Goal: Task Accomplishment & Management: Manage account settings

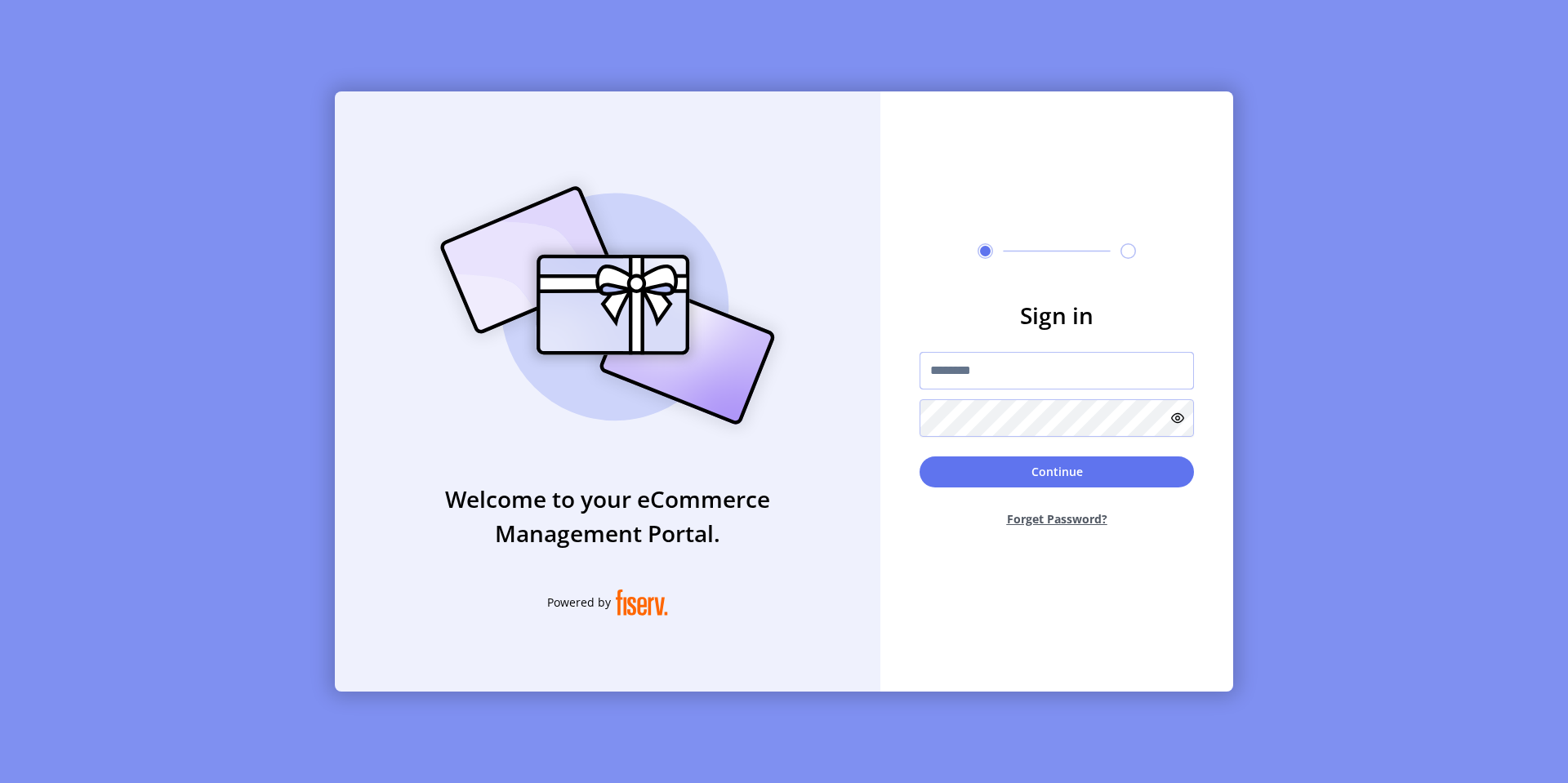
click at [972, 381] on input "text" at bounding box center [1057, 371] width 274 height 37
click at [1078, 371] on input "*********" at bounding box center [1057, 371] width 274 height 37
type input "**********"
click at [1062, 472] on button "Continue" at bounding box center [1057, 472] width 274 height 31
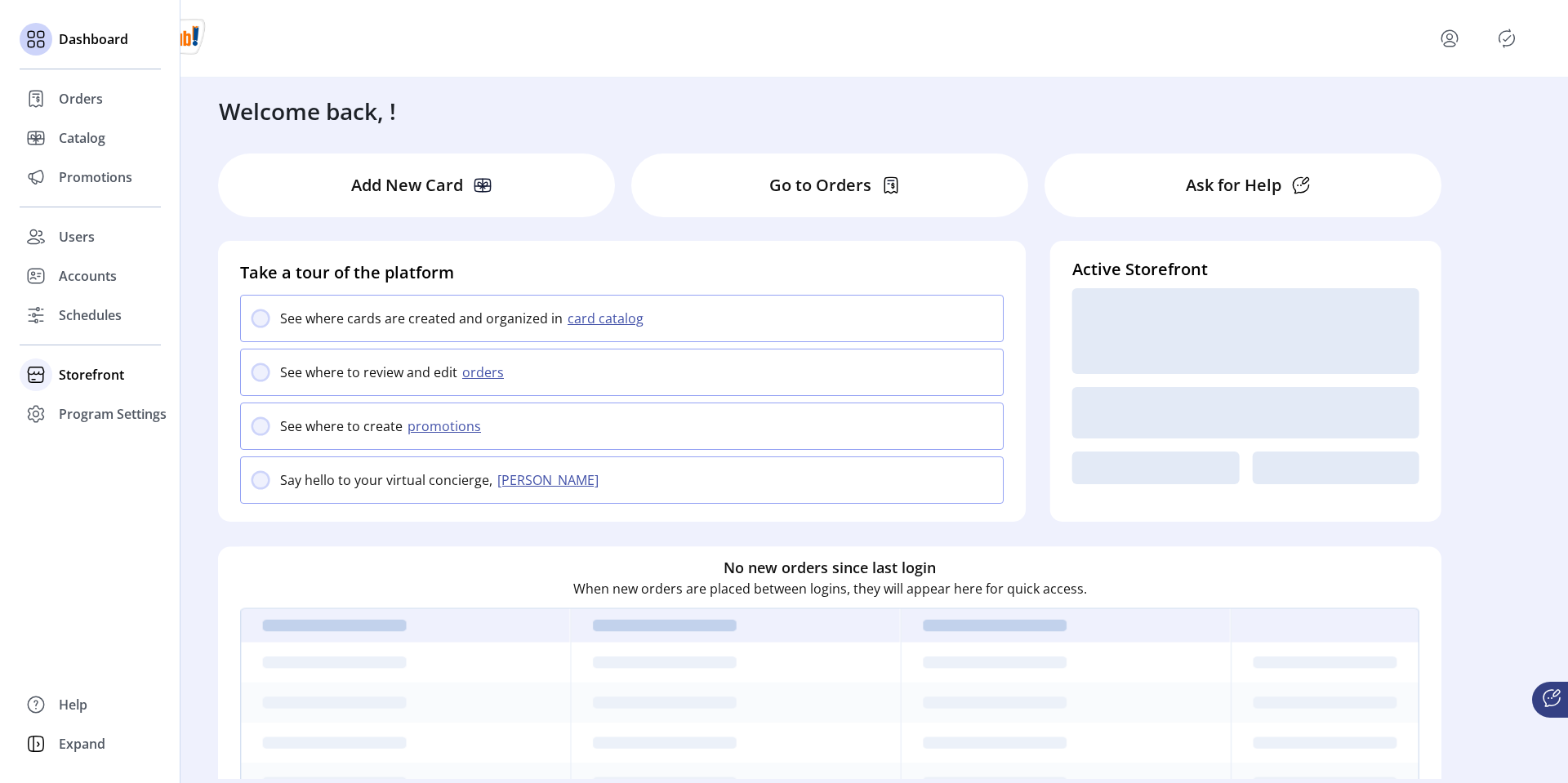
click at [84, 366] on span "Storefront" at bounding box center [91, 374] width 66 height 20
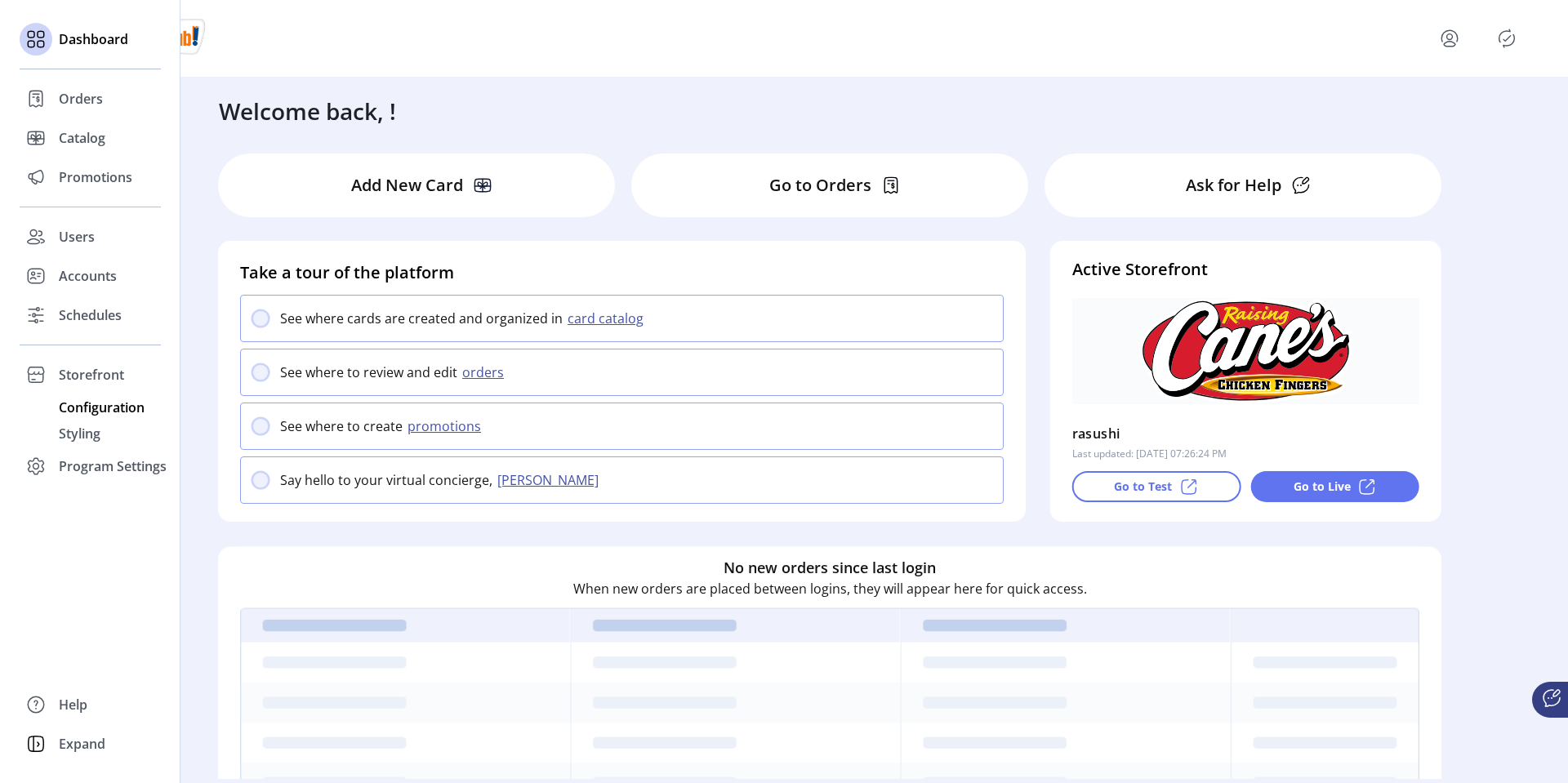
click at [108, 409] on span "Configuration" at bounding box center [101, 407] width 86 height 20
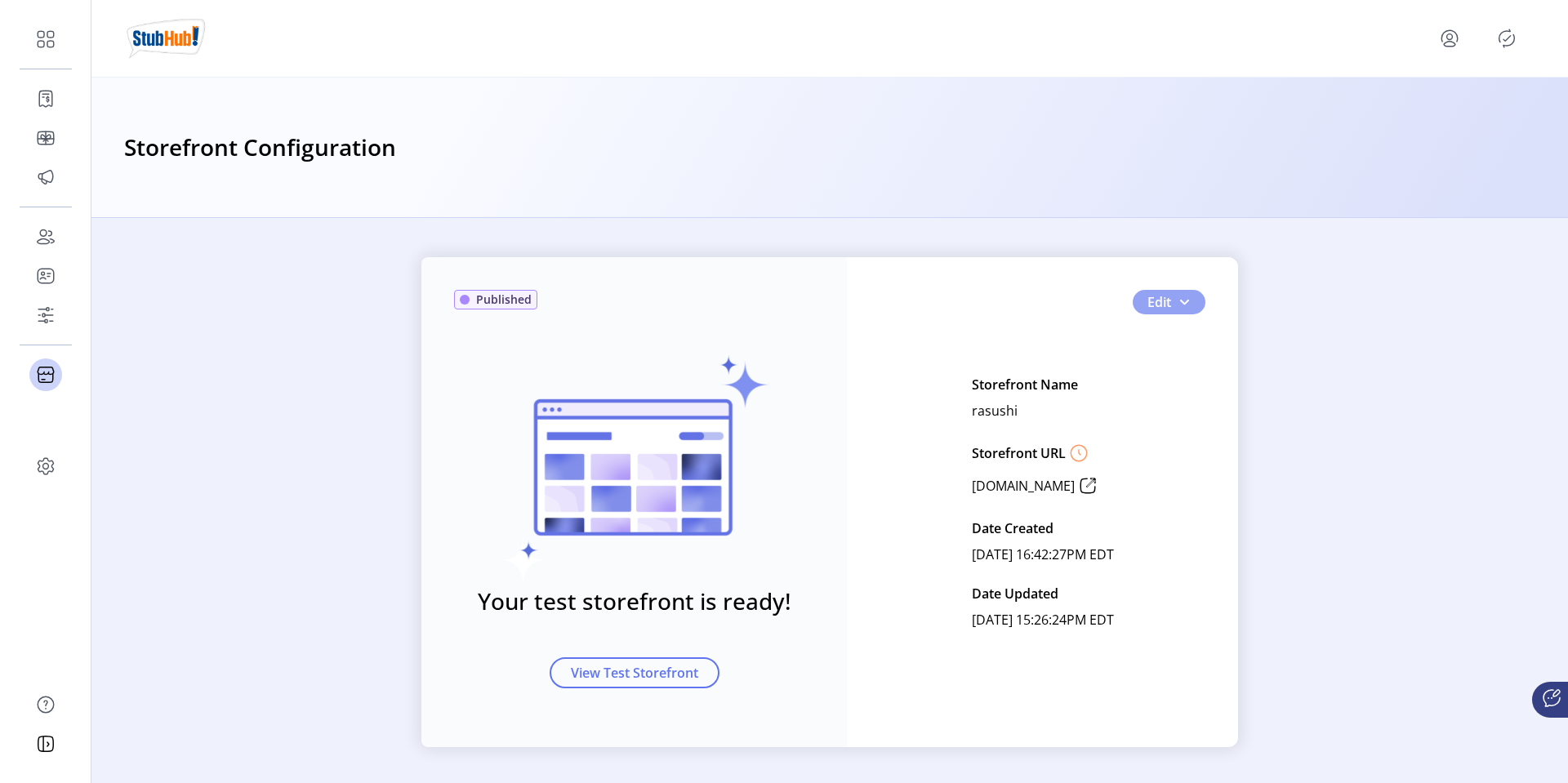
click at [1157, 298] on span "Edit" at bounding box center [1160, 302] width 24 height 20
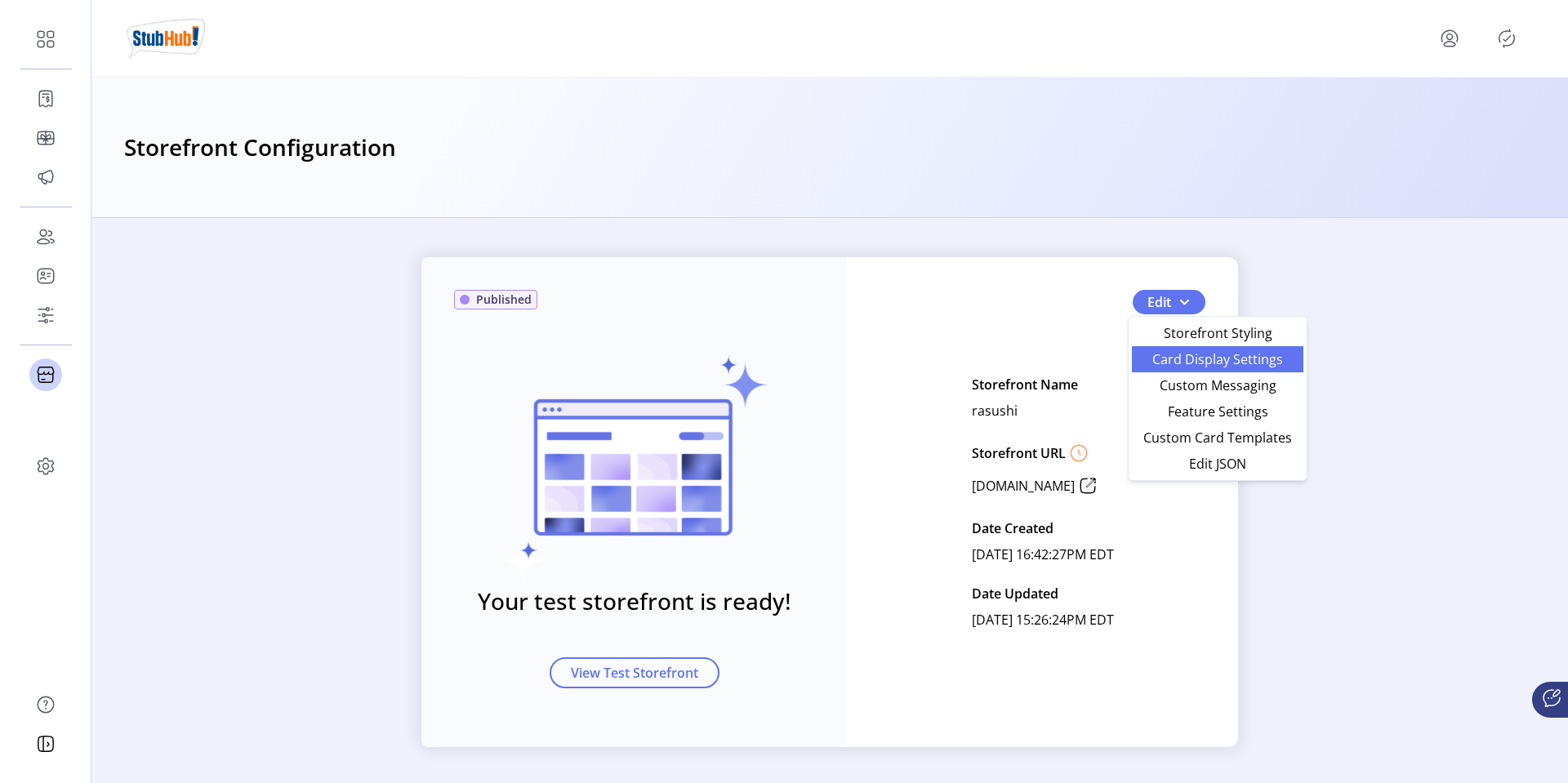
click at [1236, 361] on span "Card Display Settings" at bounding box center [1218, 359] width 152 height 13
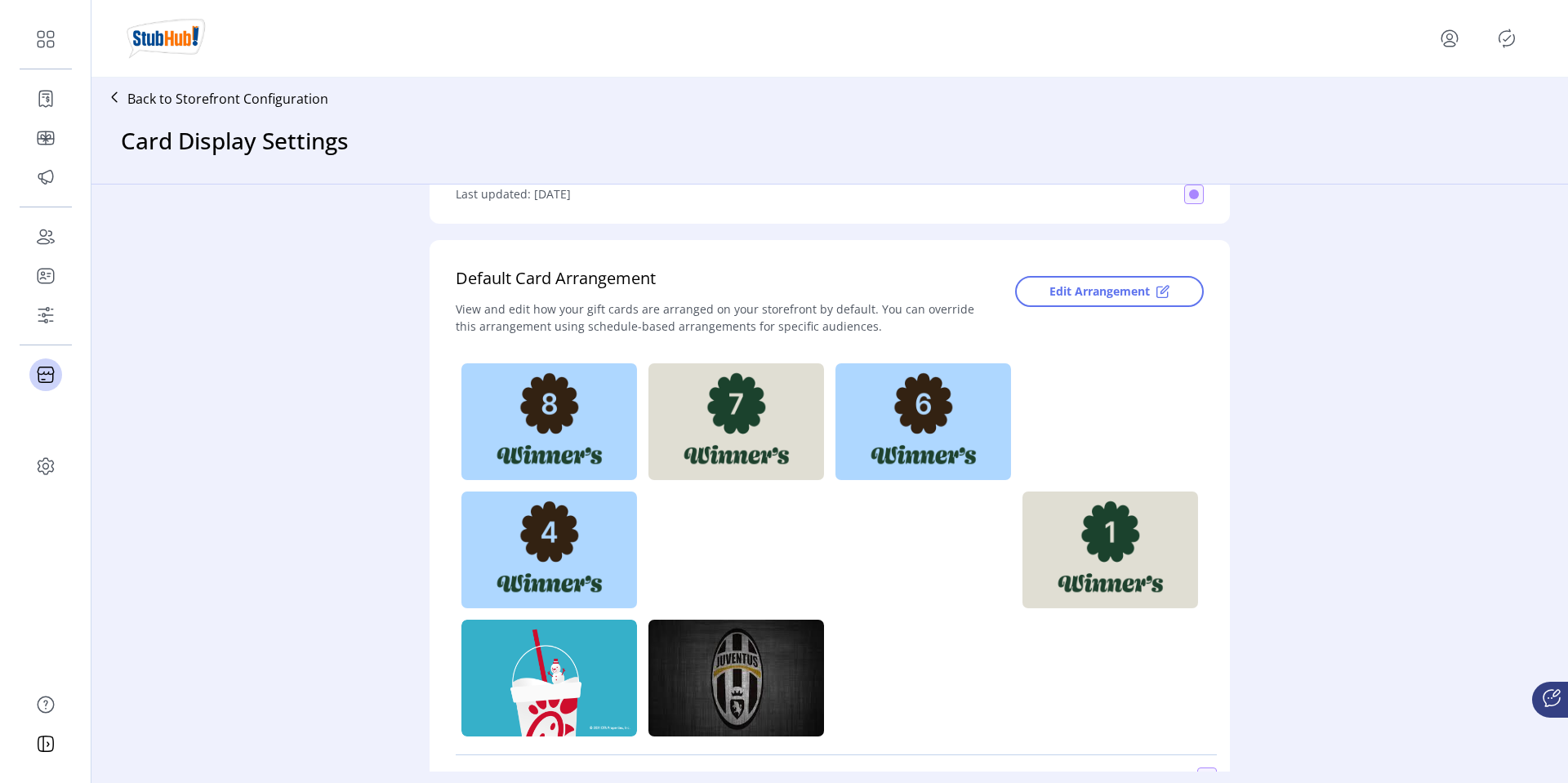
scroll to position [336, 0]
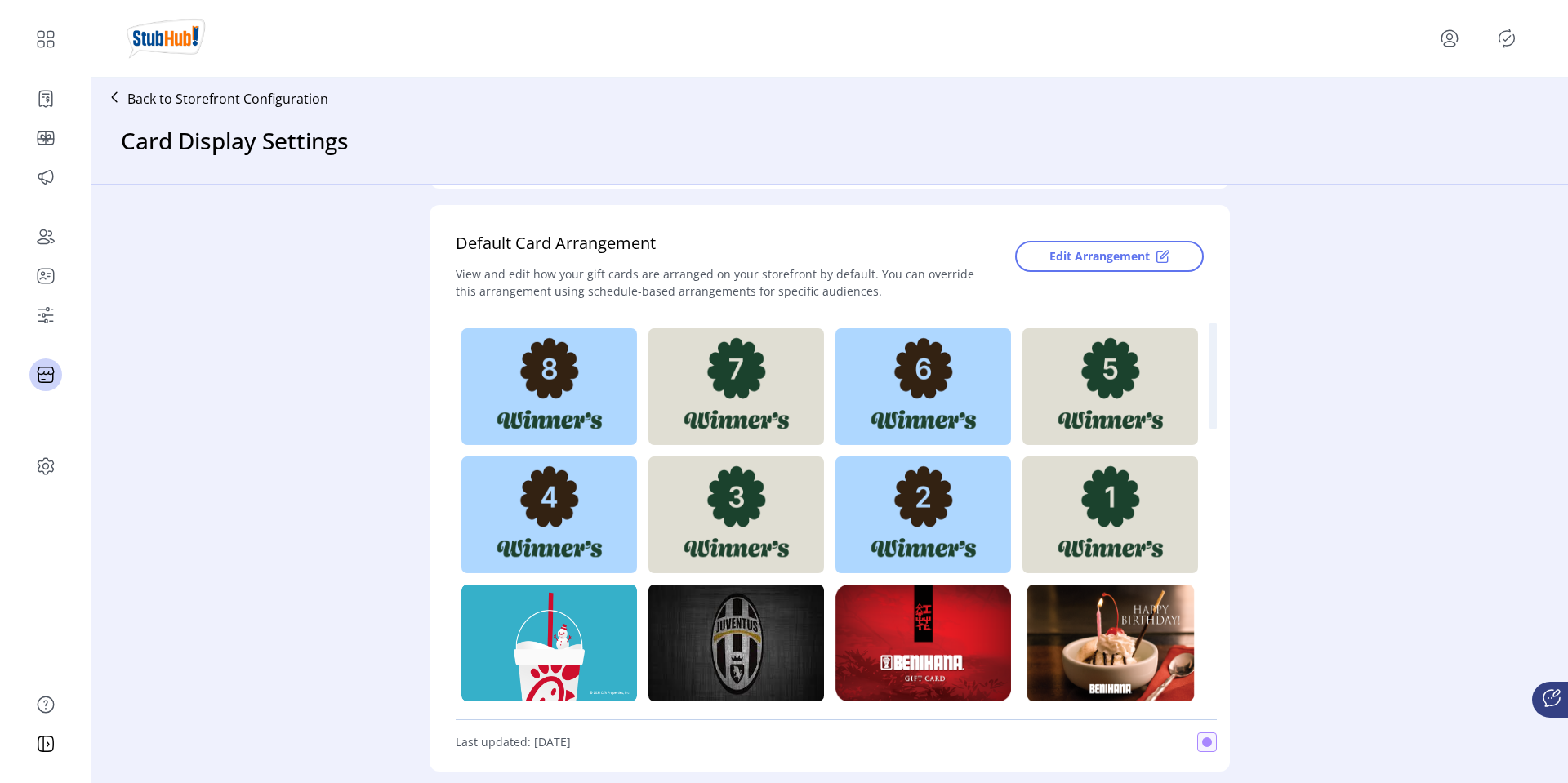
drag, startPoint x: 1069, startPoint y: 500, endPoint x: 932, endPoint y: 382, distance: 180.8
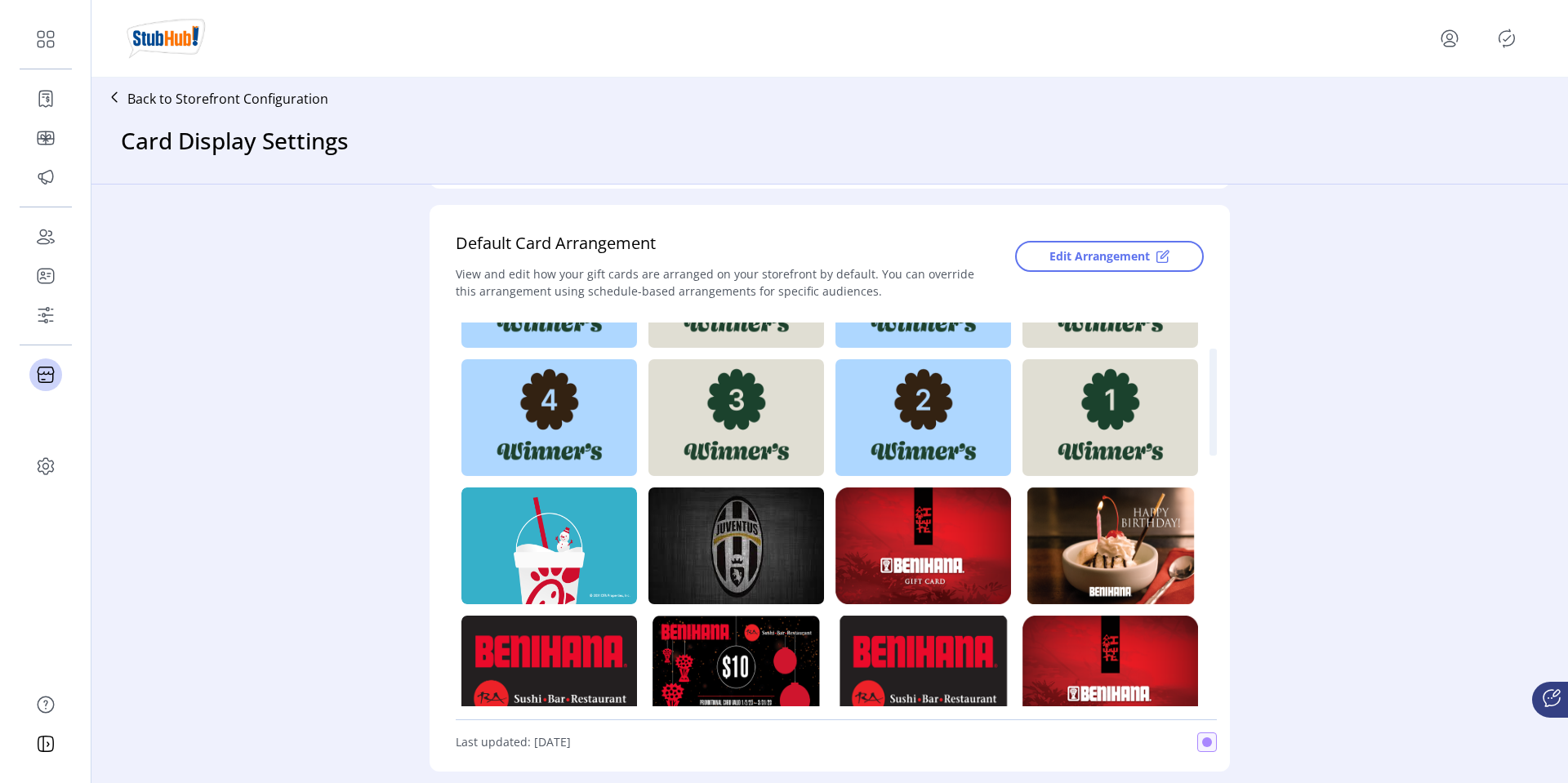
scroll to position [0, 0]
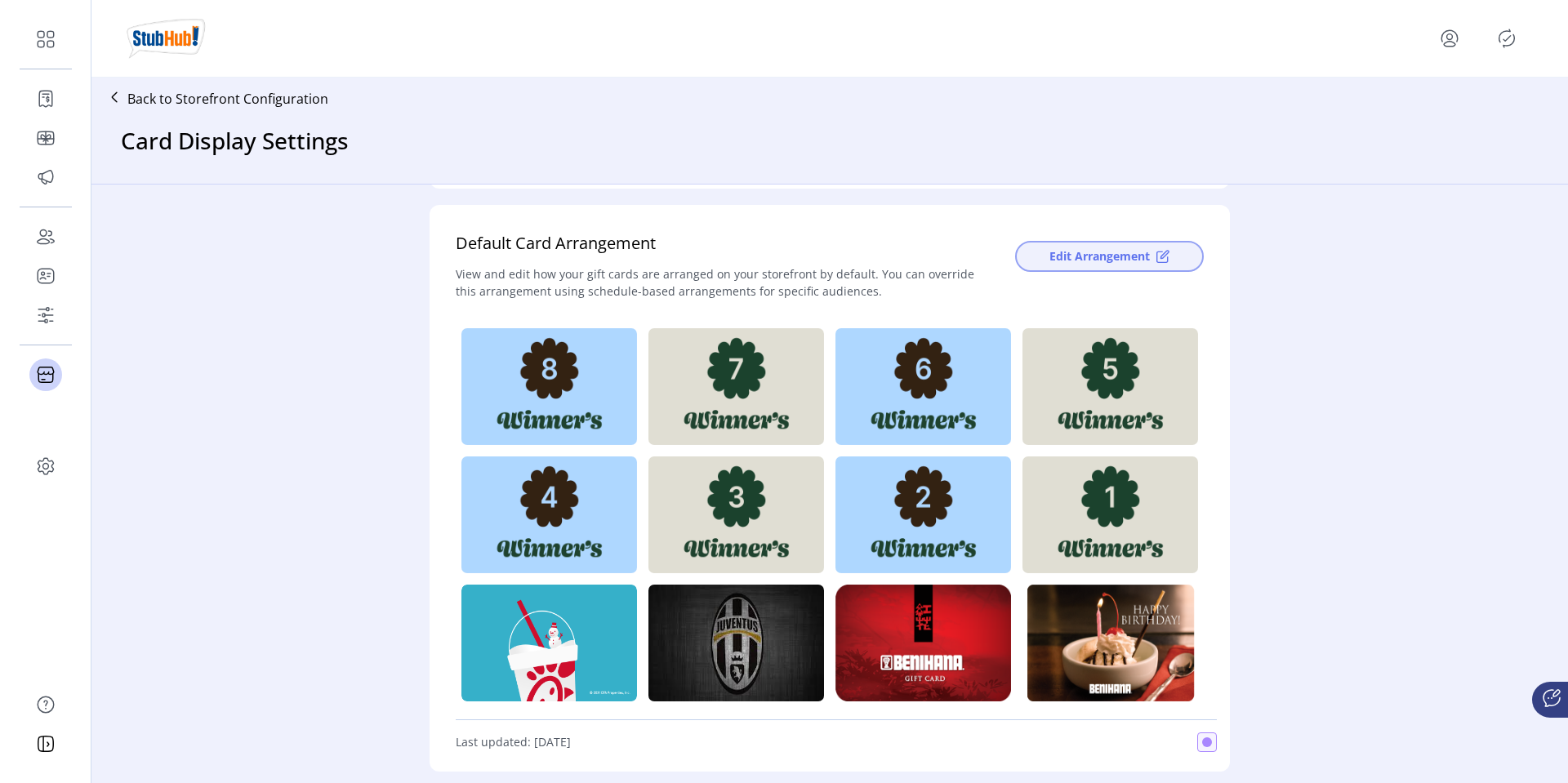
click at [1086, 259] on span "Edit Arrangement" at bounding box center [1100, 256] width 101 height 17
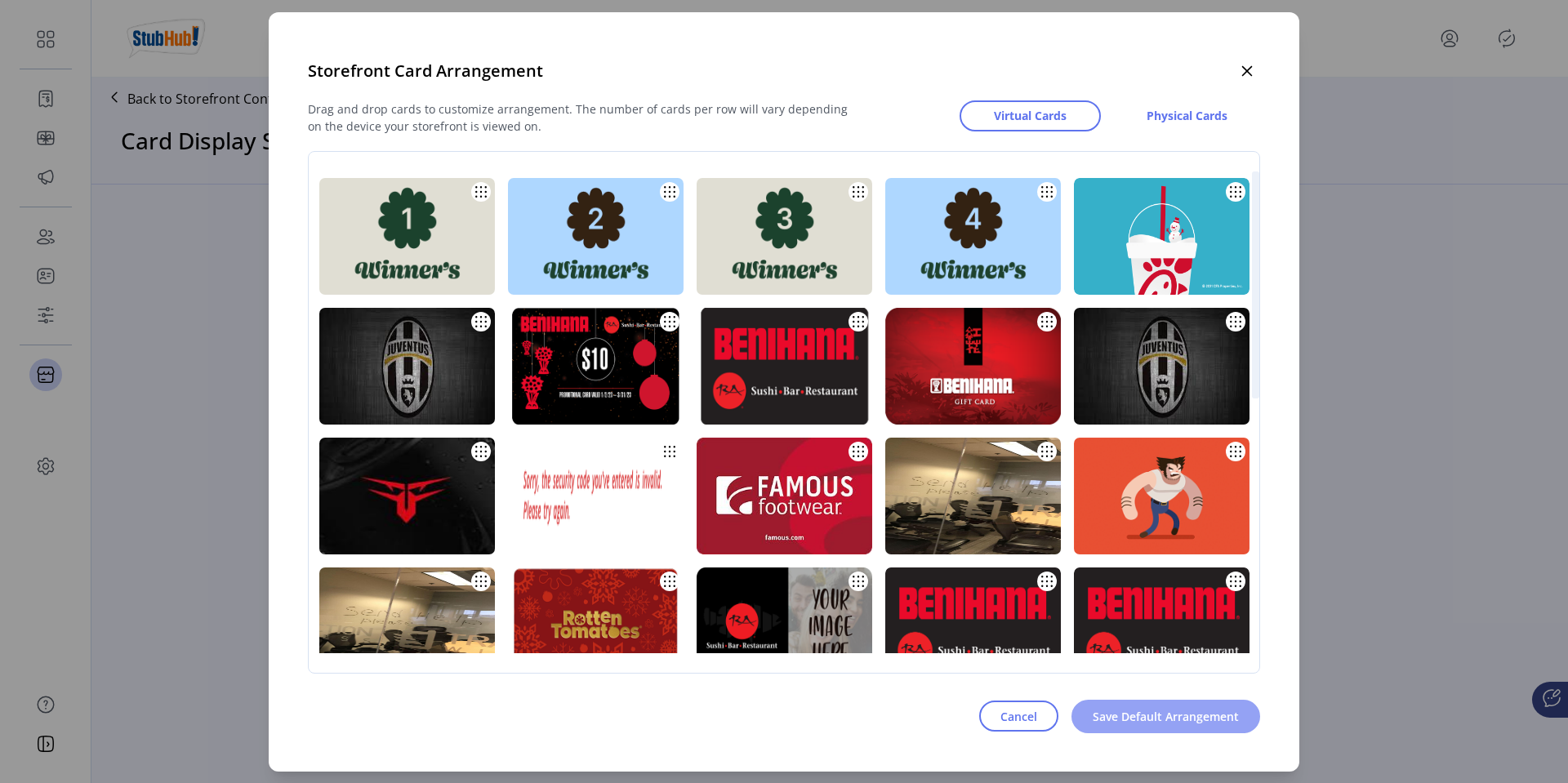
click at [1143, 715] on span "Save Default Arrangement" at bounding box center [1166, 717] width 147 height 17
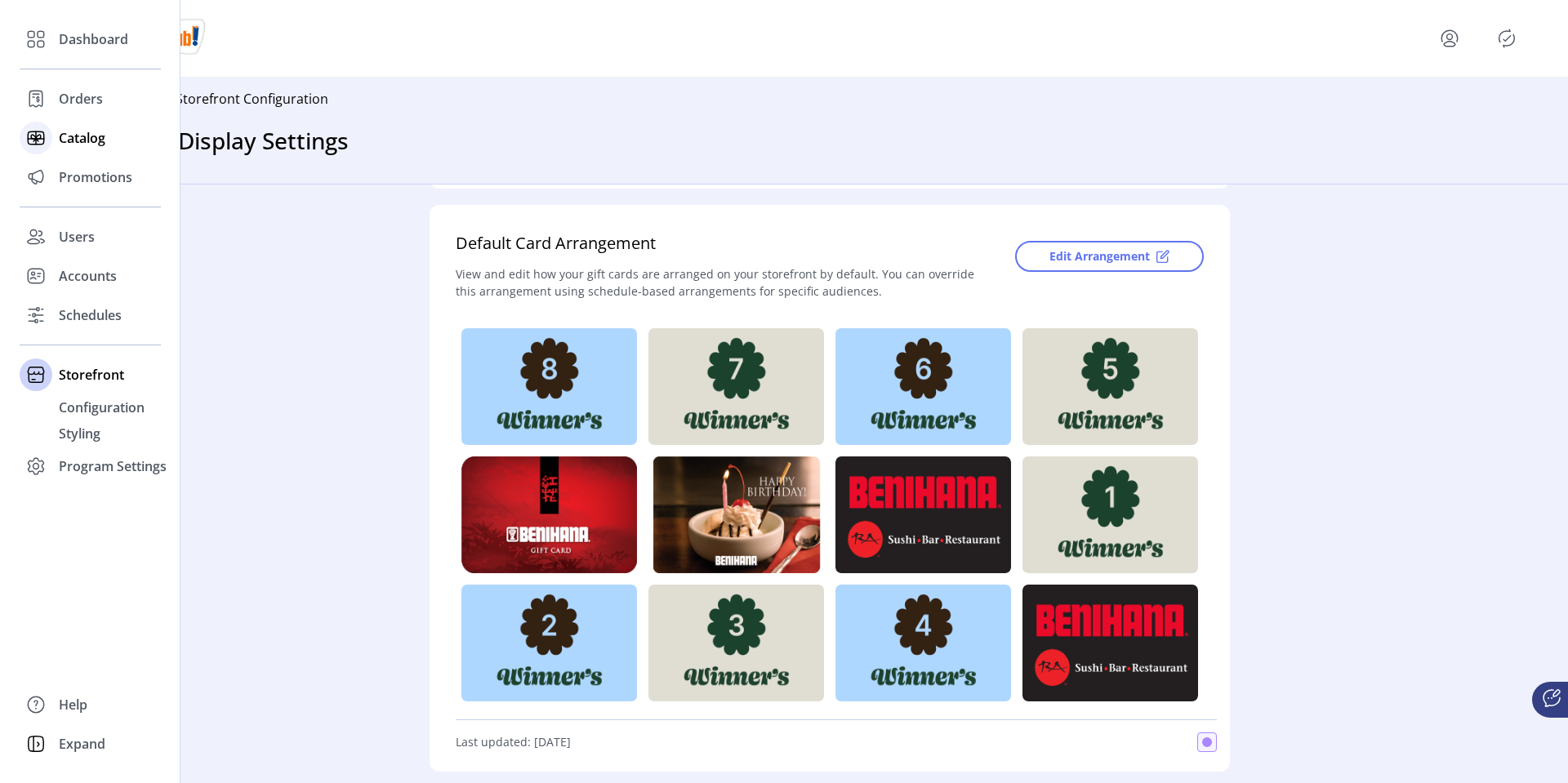
click at [73, 130] on span "Catalog" at bounding box center [82, 137] width 47 height 20
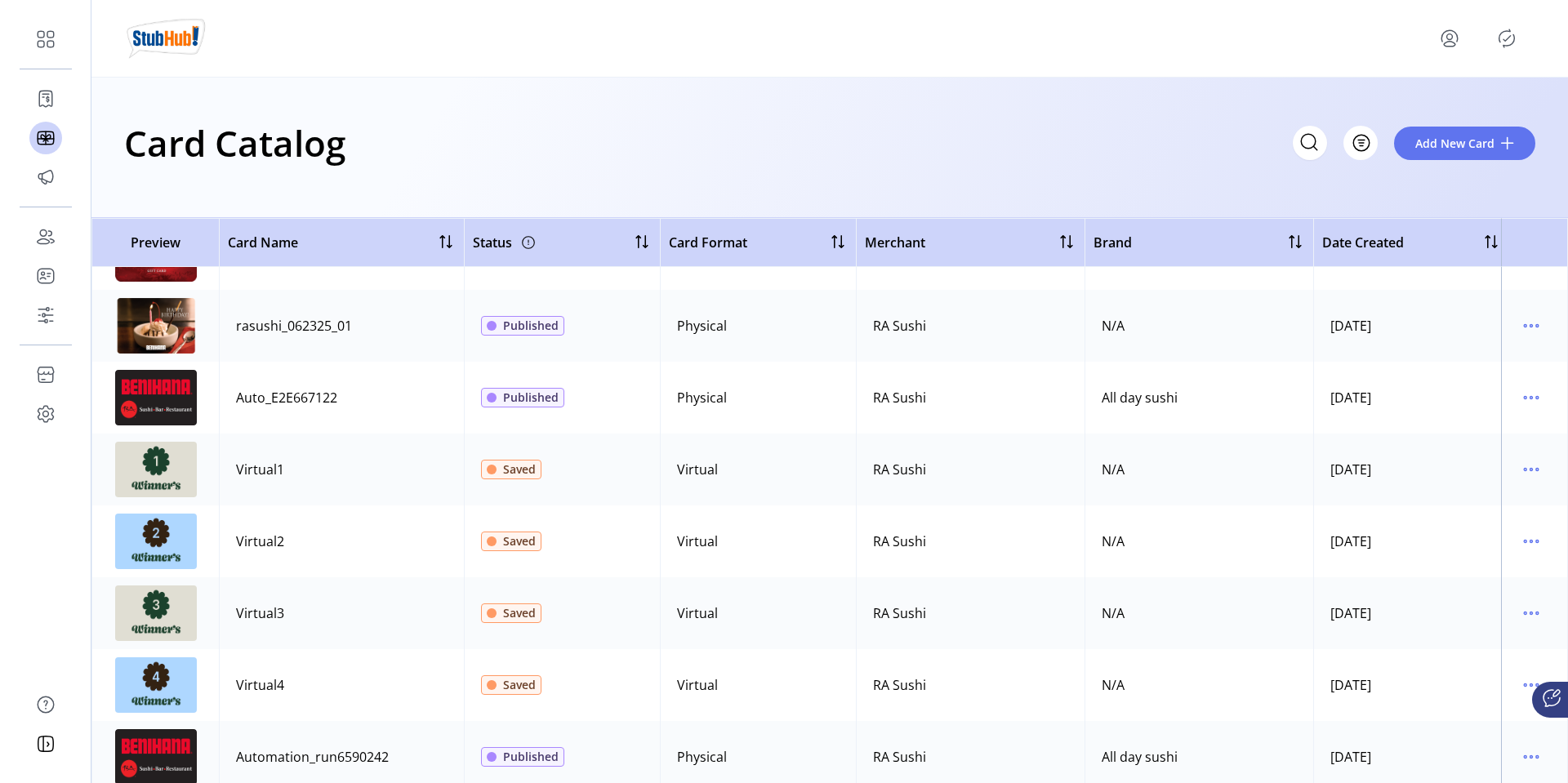
scroll to position [346, 0]
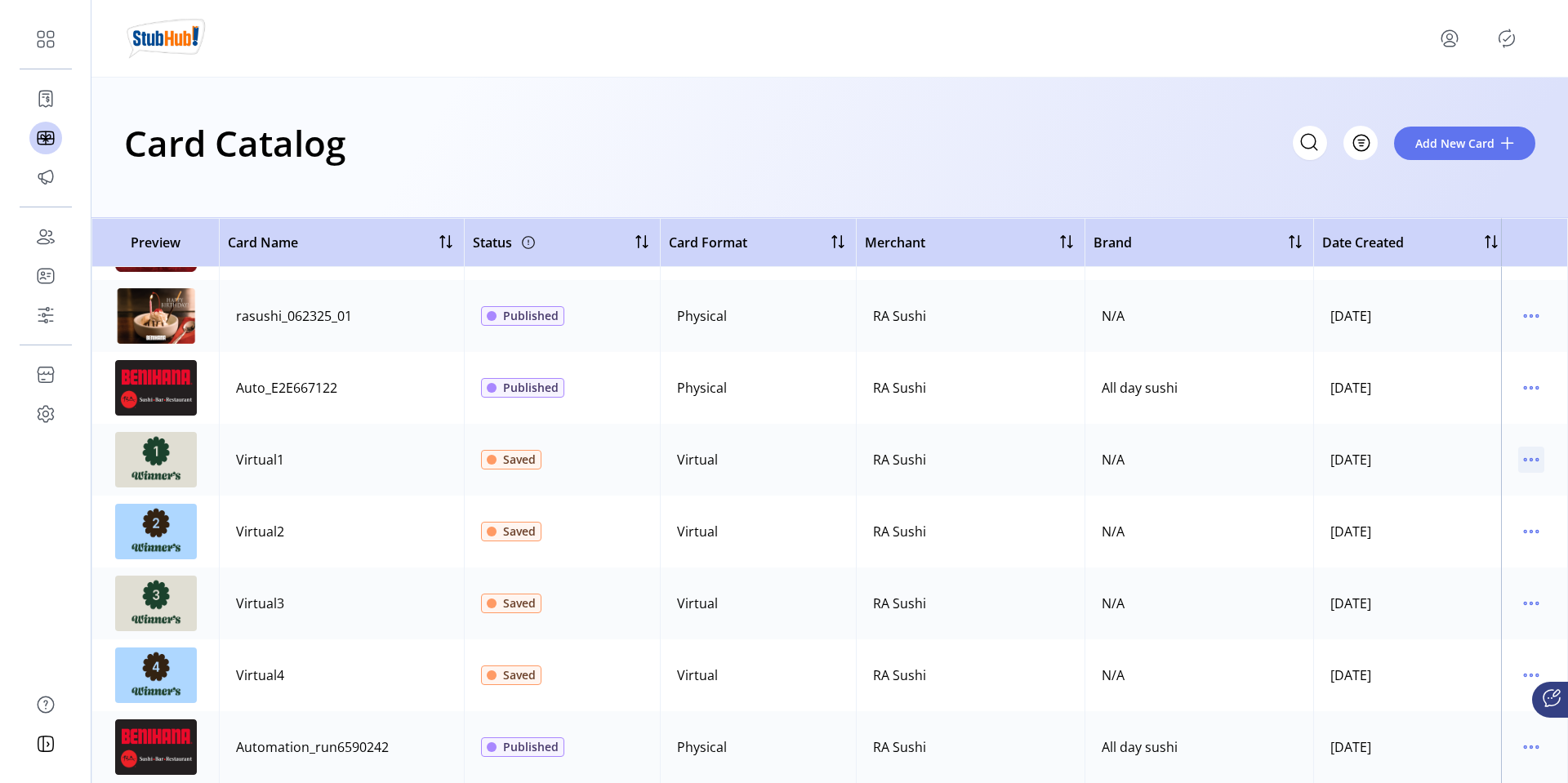
click at [1531, 459] on icon "menu" at bounding box center [1531, 460] width 3 height 3
click at [1450, 511] on span "Edit Details" at bounding box center [1454, 517] width 135 height 13
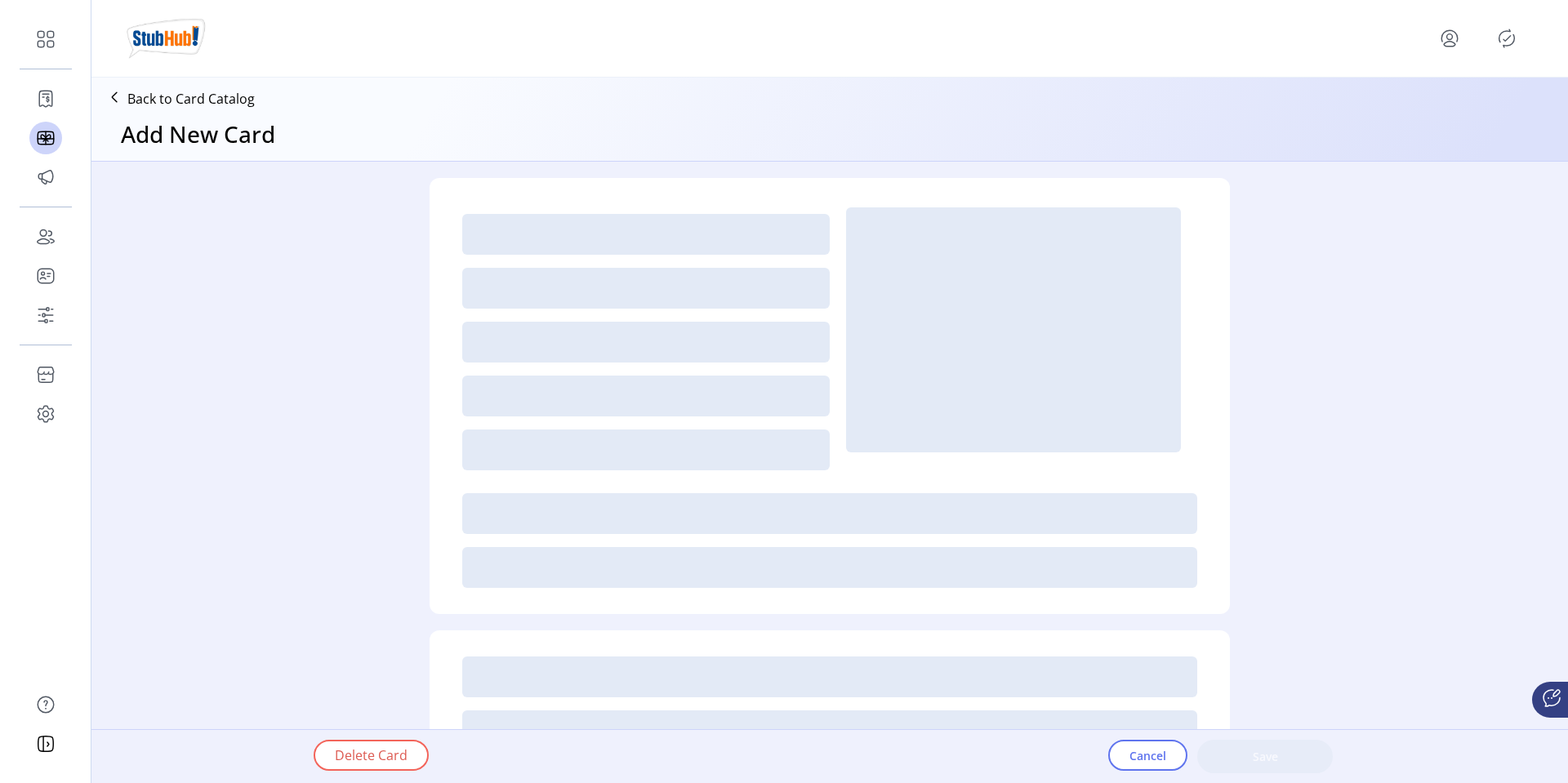
type textarea "**********"
type input "*"
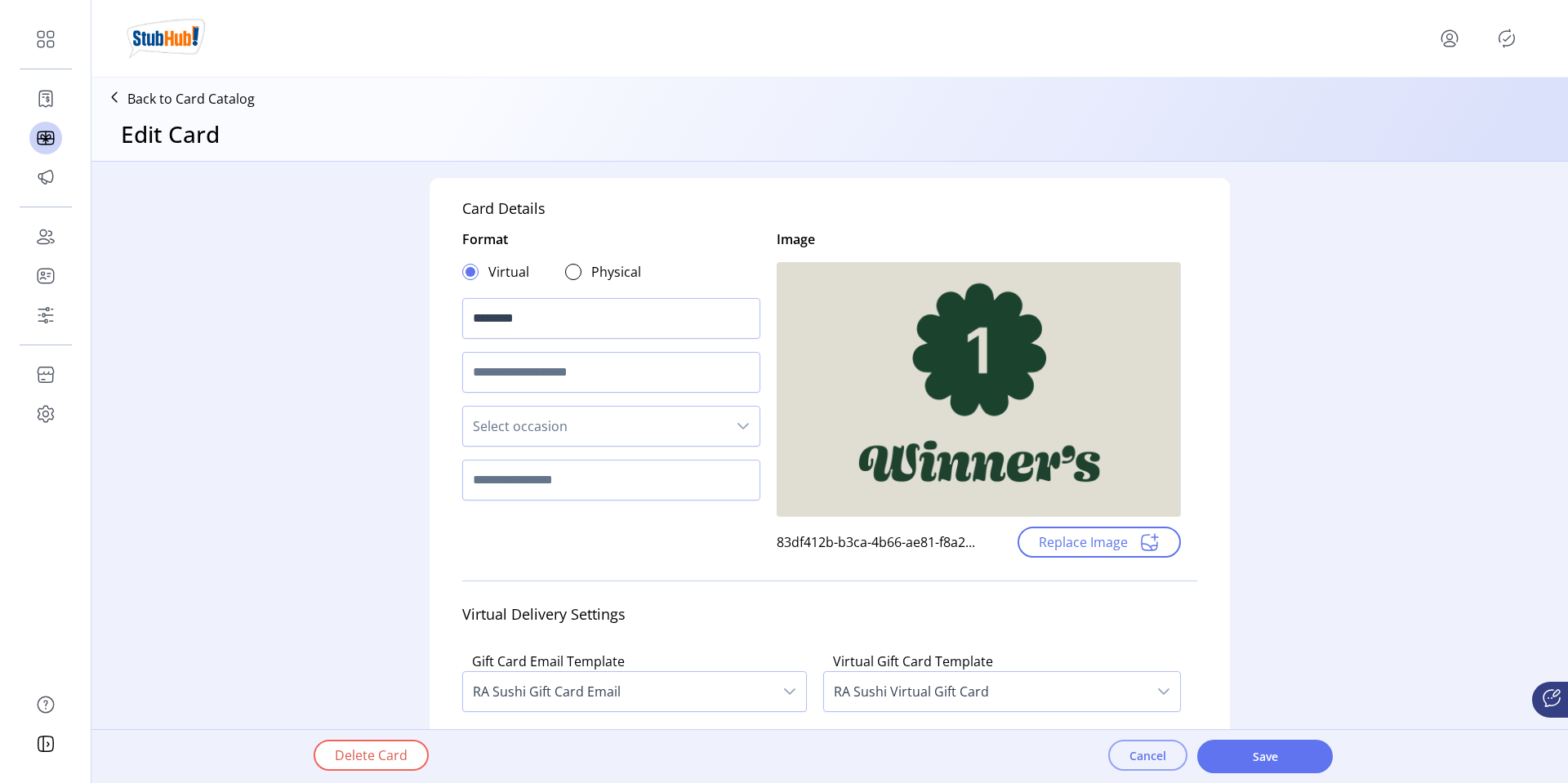
click at [1146, 755] on span "Cancel" at bounding box center [1147, 756] width 37 height 17
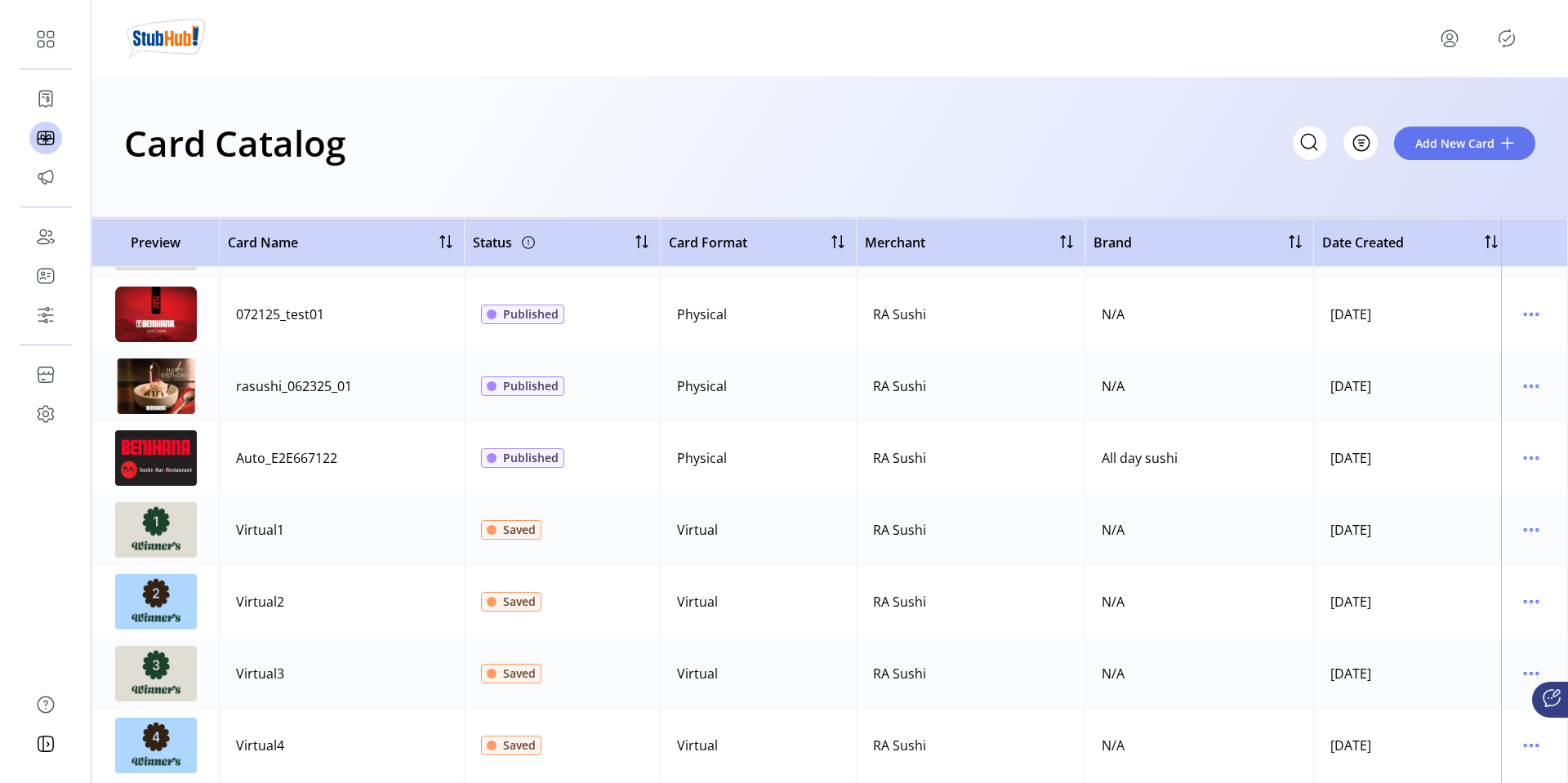
scroll to position [417, 0]
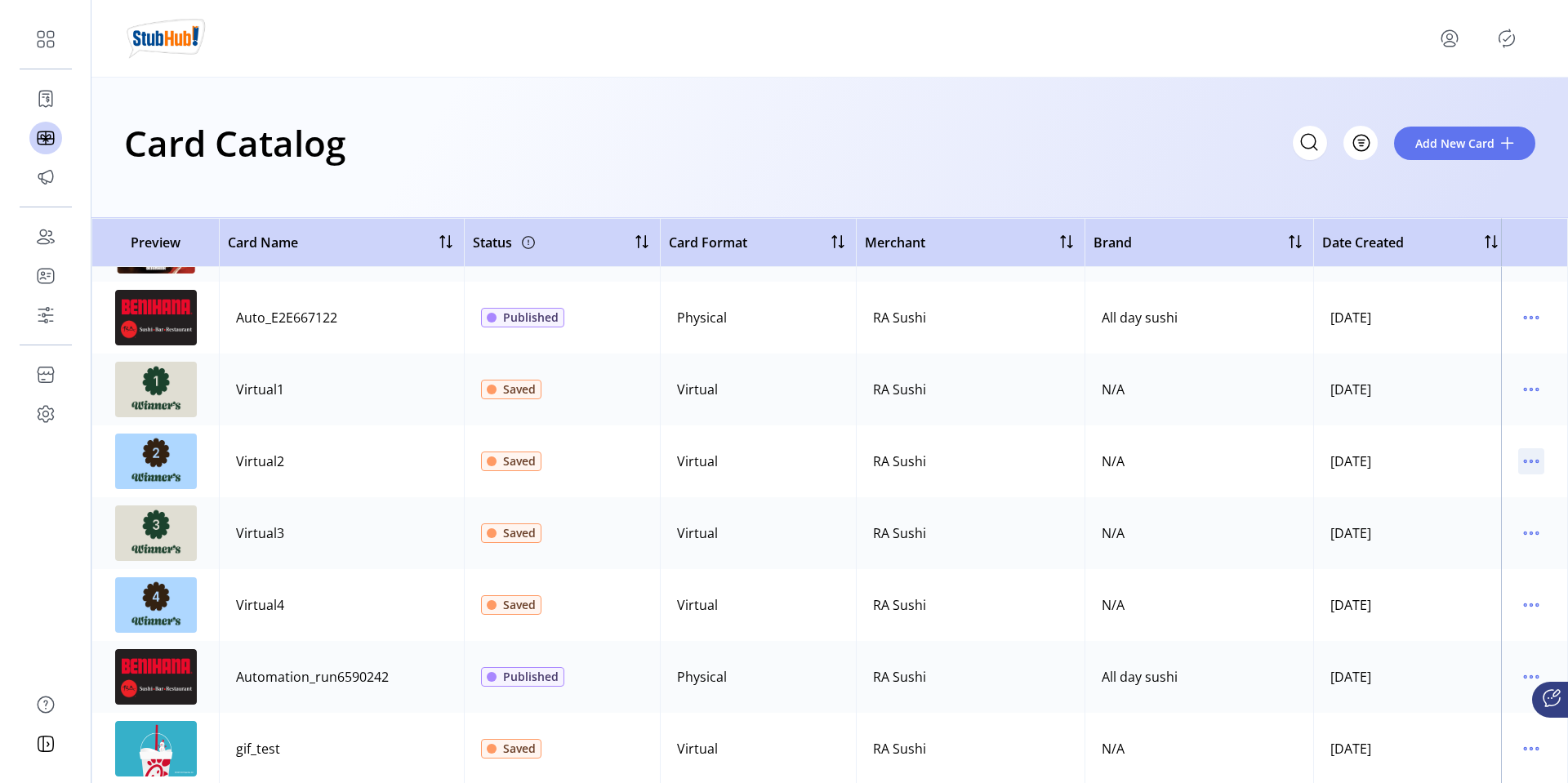
click at [1527, 462] on icon "menu" at bounding box center [1531, 461] width 26 height 26
click at [1450, 521] on span "Edit Details" at bounding box center [1454, 519] width 135 height 13
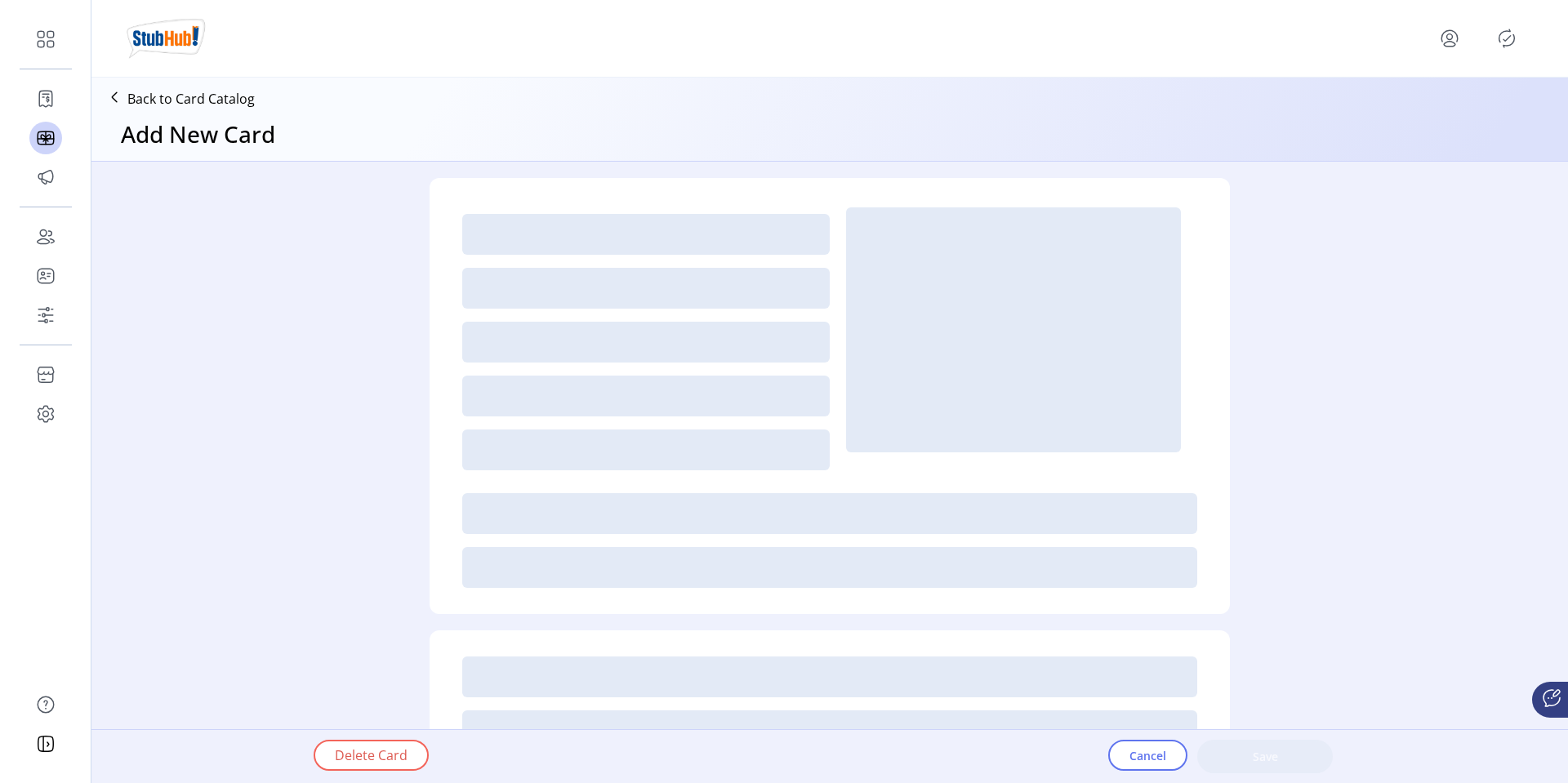
type textarea "**********"
type input "*"
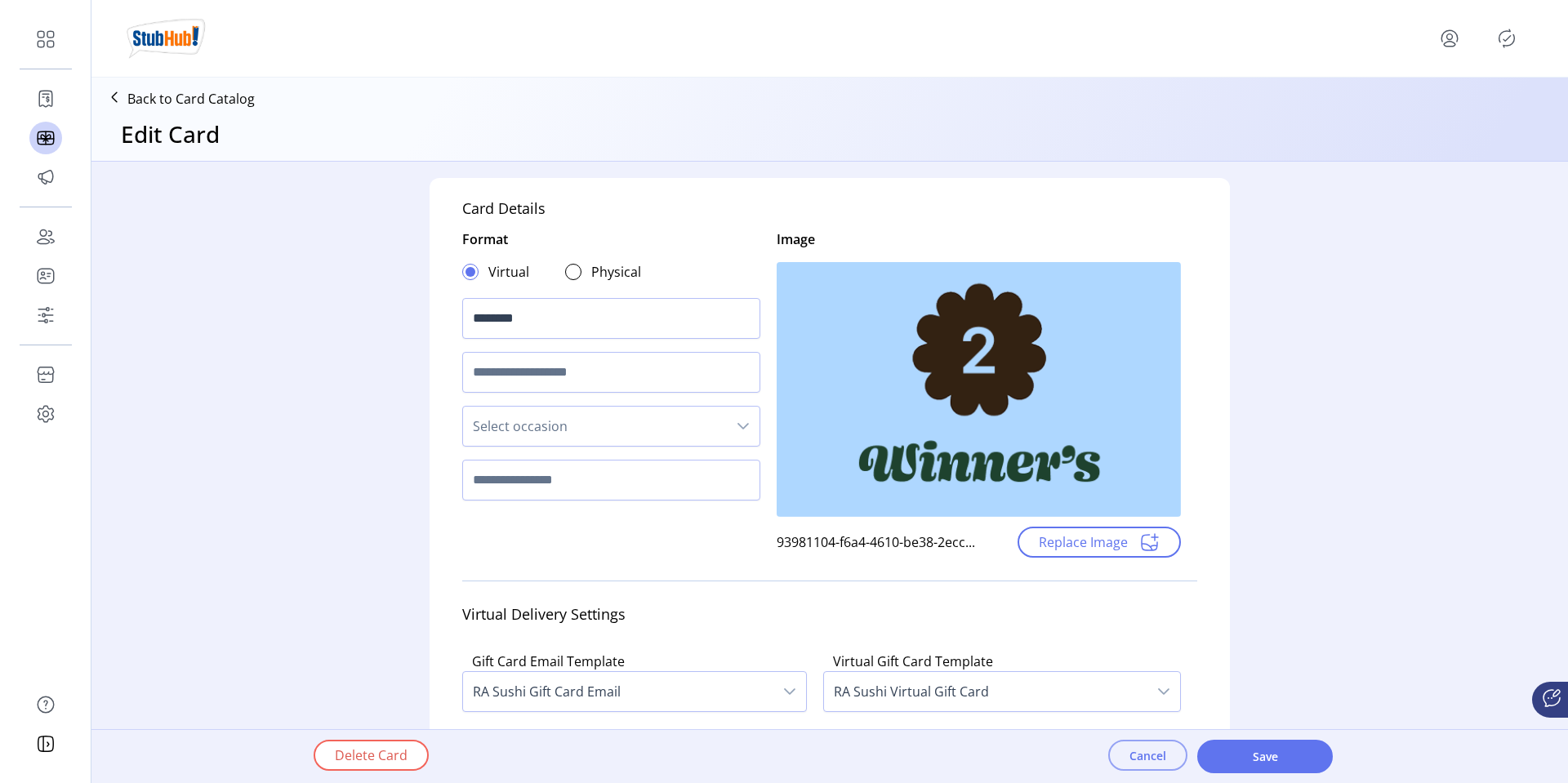
click at [1144, 750] on span "Cancel" at bounding box center [1147, 756] width 37 height 17
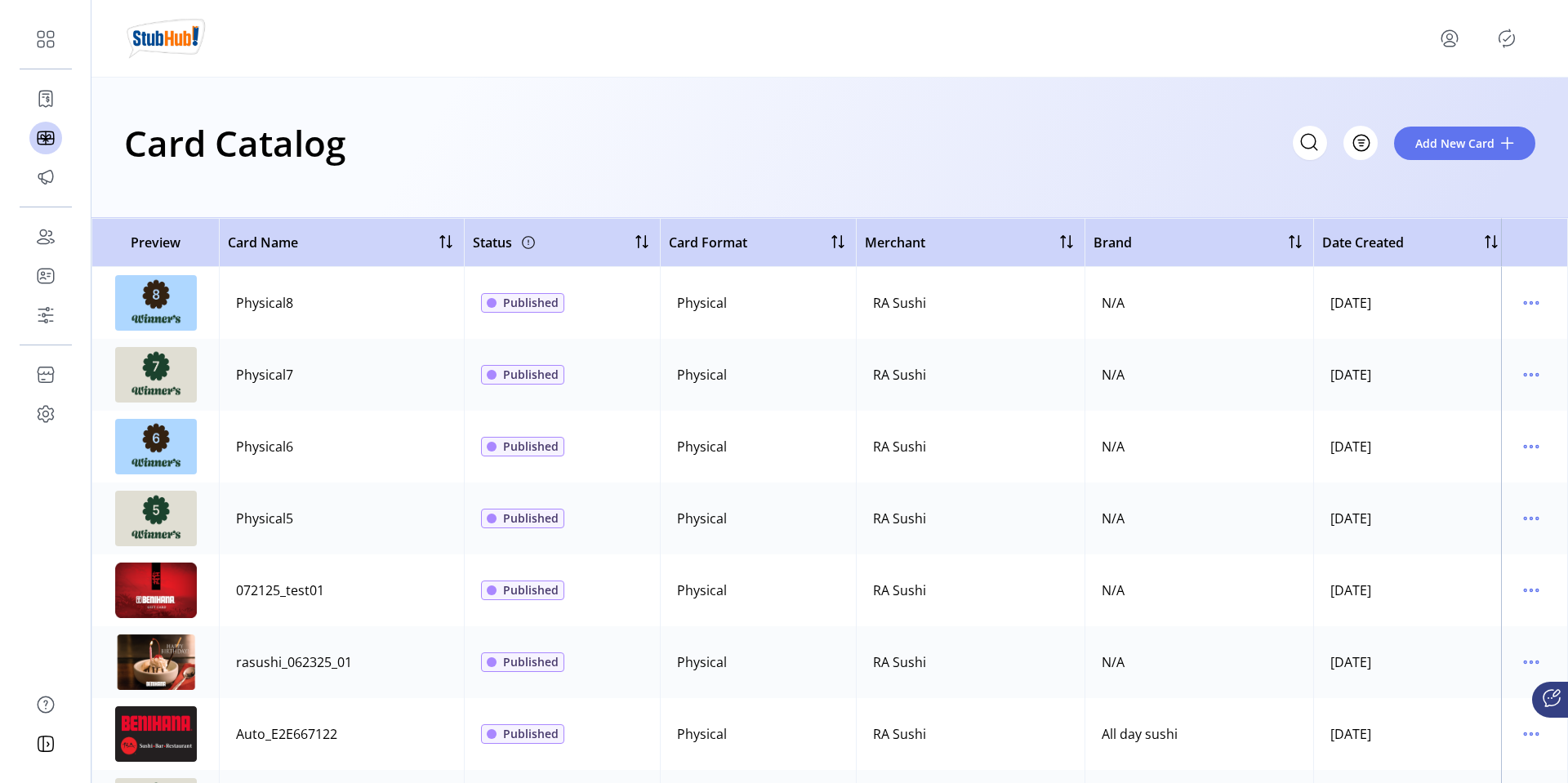
click at [1506, 38] on icon "Publisher Panel" at bounding box center [1507, 38] width 26 height 26
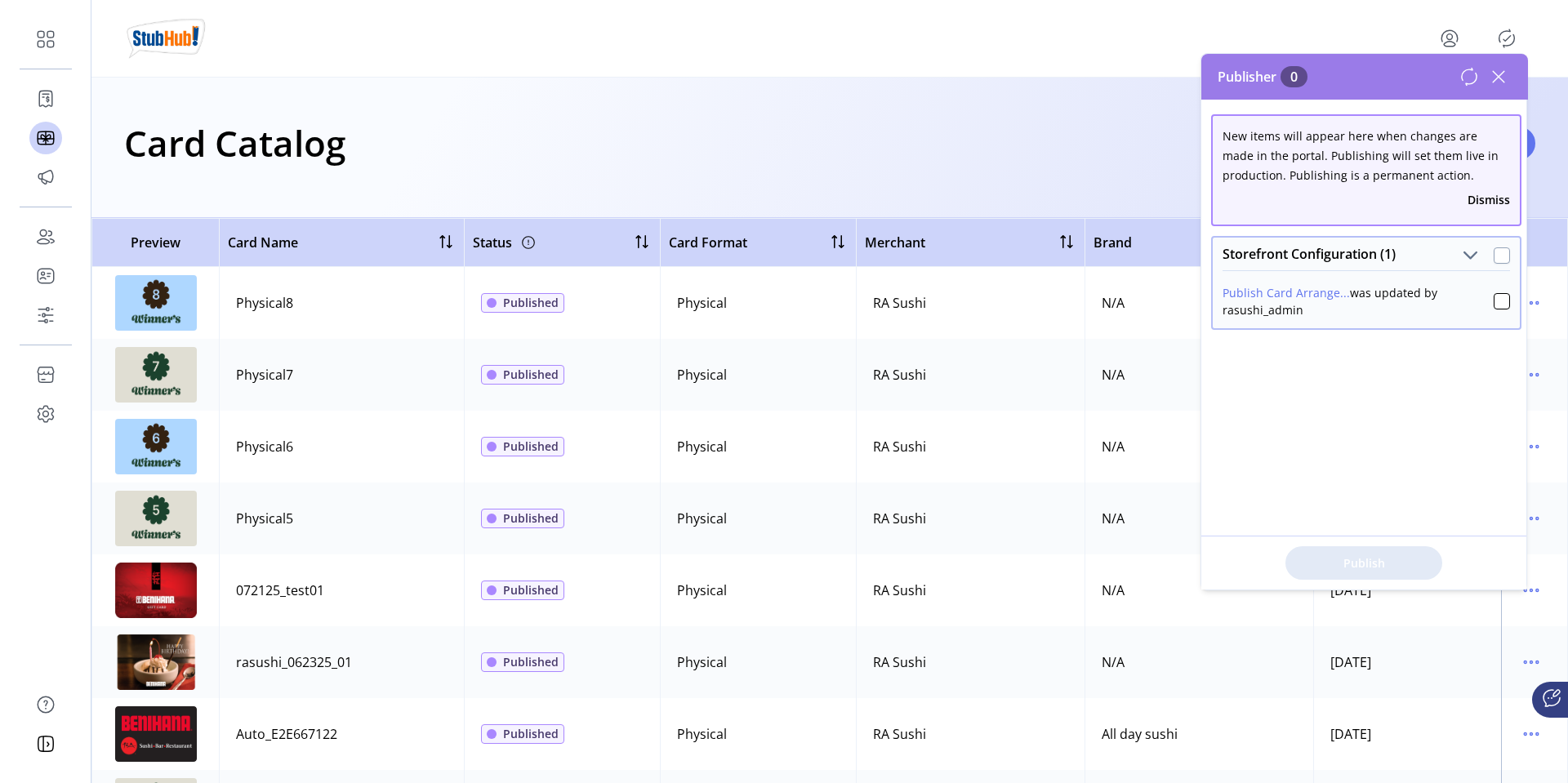
click at [1494, 251] on div at bounding box center [1502, 255] width 16 height 16
click at [1363, 564] on span "Publish 1 Items" at bounding box center [1363, 563] width 114 height 17
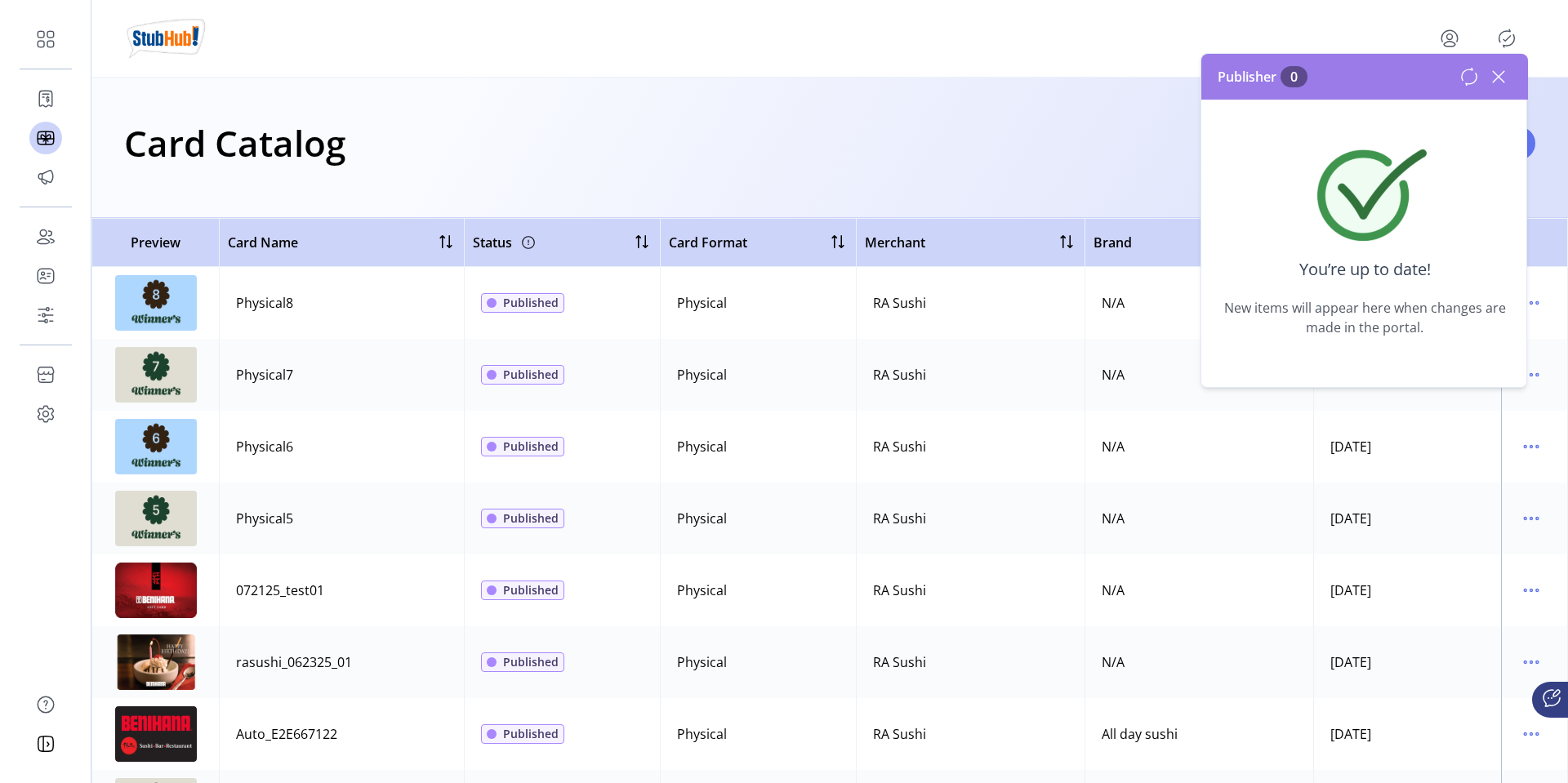
click at [1500, 74] on icon at bounding box center [1498, 76] width 11 height 11
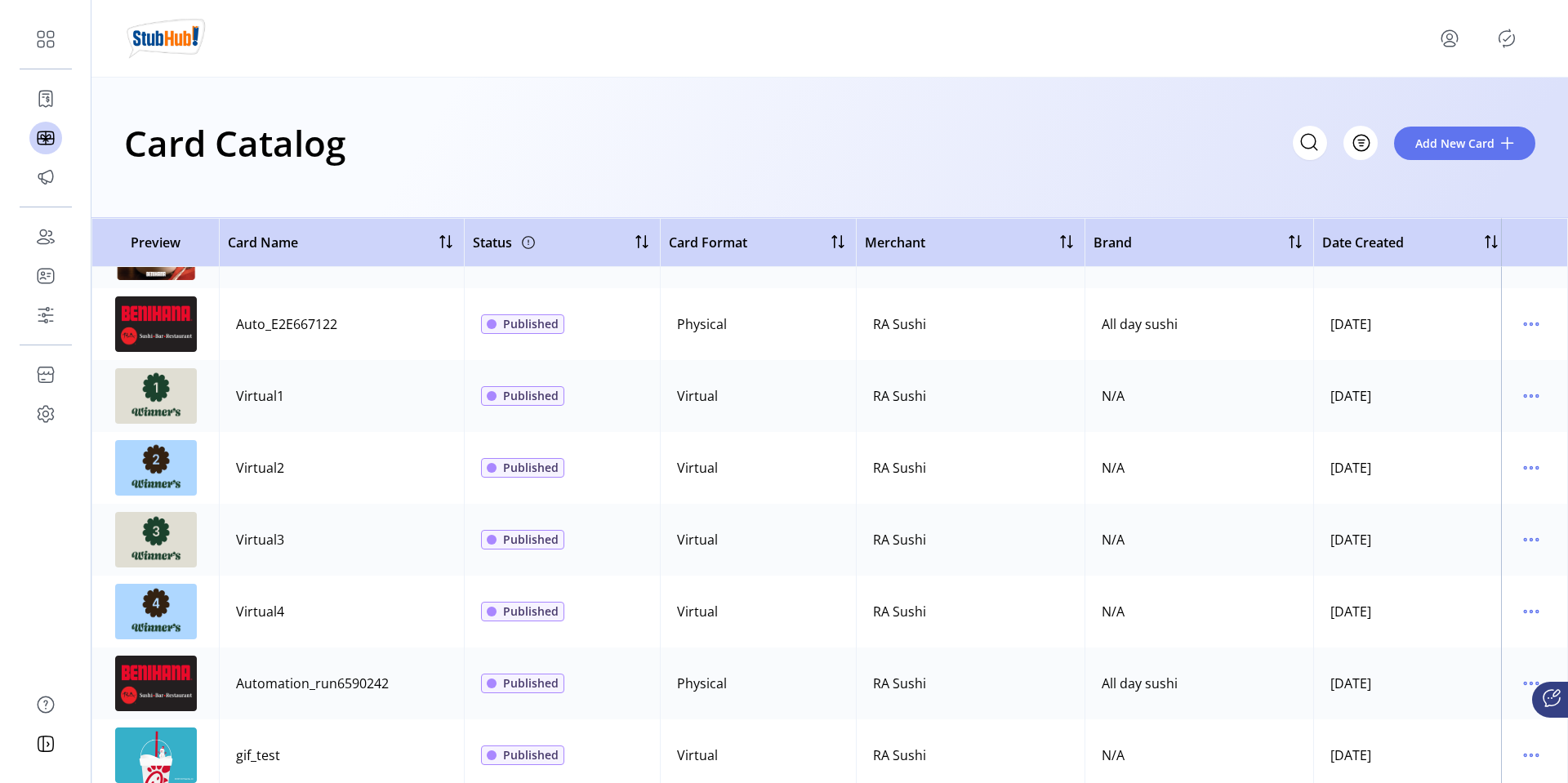
scroll to position [412, 0]
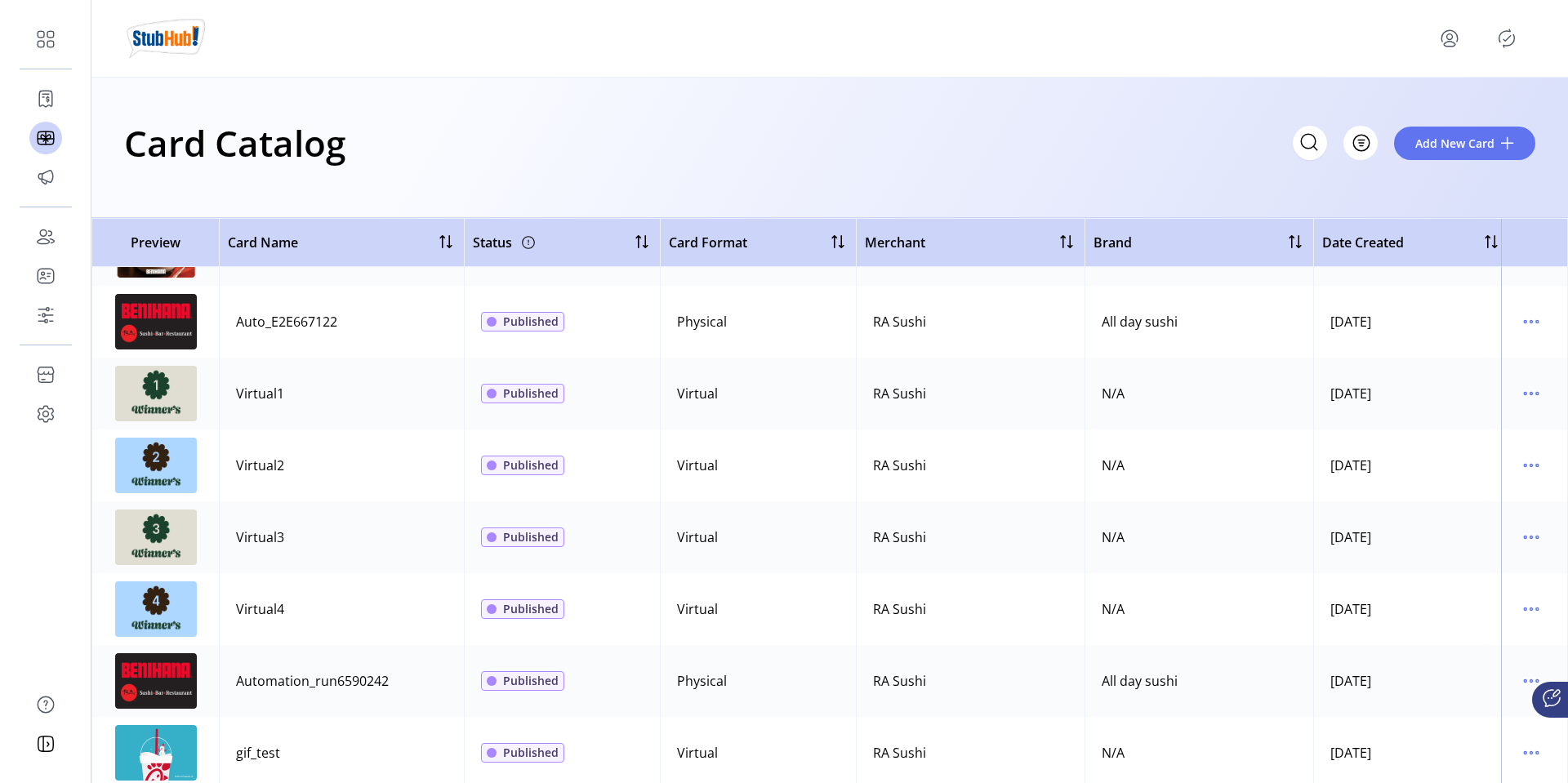
click at [403, 93] on div "Card Catalog Filter Add New Card" at bounding box center [829, 147] width 1477 height 141
